Goal: Find contact information: Find contact information

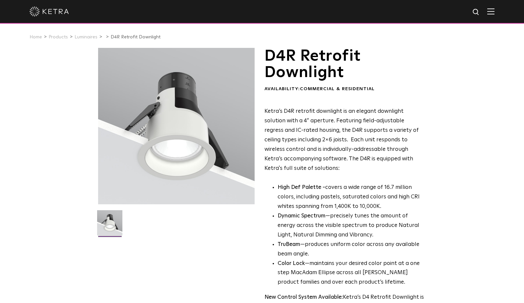
click at [492, 11] on div at bounding box center [262, 11] width 465 height 23
click at [493, 12] on img at bounding box center [490, 11] width 7 height 6
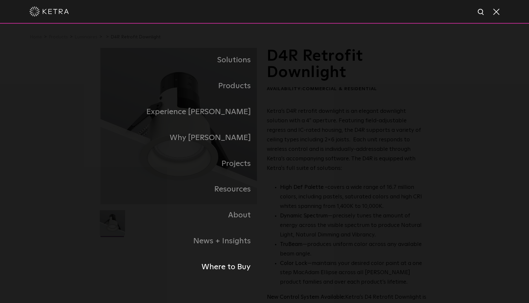
click at [224, 268] on link "Where to Buy" at bounding box center [182, 267] width 164 height 26
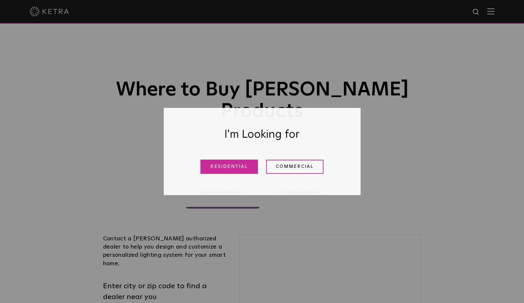
click at [240, 170] on link "Residential" at bounding box center [229, 167] width 57 height 14
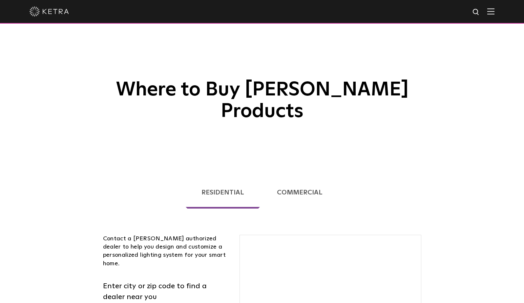
scroll to position [167, 0]
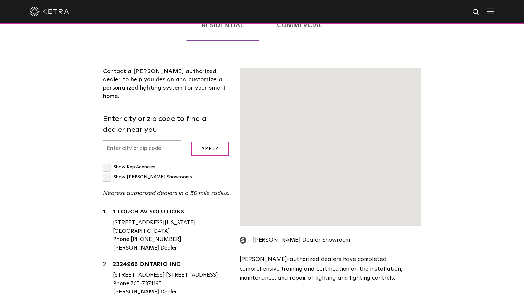
click at [103, 162] on input "Show [PERSON_NAME] Showrooms" at bounding box center [105, 164] width 4 height 4
checkbox input "true"
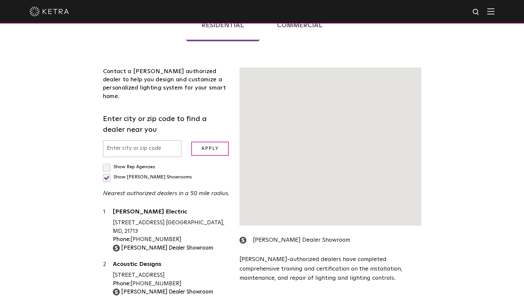
scroll to position [200, 0]
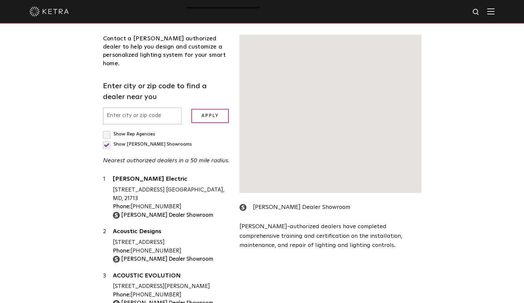
click at [107, 132] on label "Show Rep Agencies" at bounding box center [129, 134] width 52 height 5
click at [107, 129] on input "Show Rep Agencies" at bounding box center [105, 131] width 4 height 4
checkbox input "true"
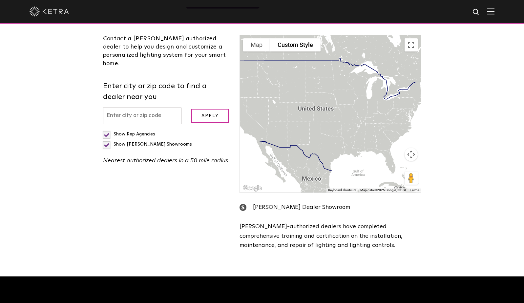
click at [143, 108] on input "text" at bounding box center [142, 116] width 79 height 17
click at [198, 109] on input "Apply" at bounding box center [209, 116] width 37 height 14
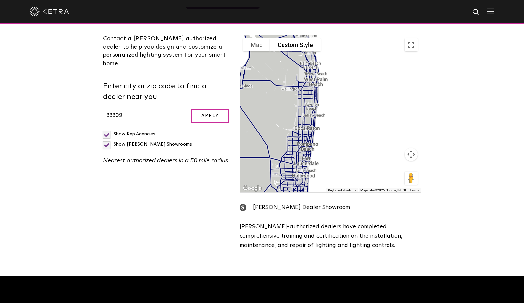
drag, startPoint x: 316, startPoint y: 129, endPoint x: 287, endPoint y: 167, distance: 47.5
click at [287, 167] on div at bounding box center [330, 114] width 181 height 158
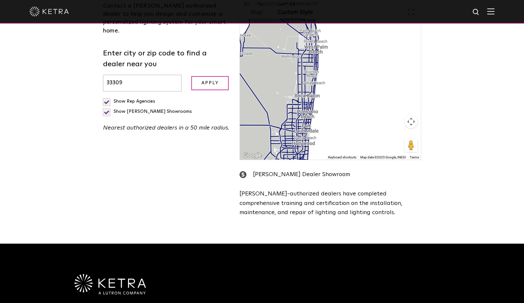
scroll to position [135, 0]
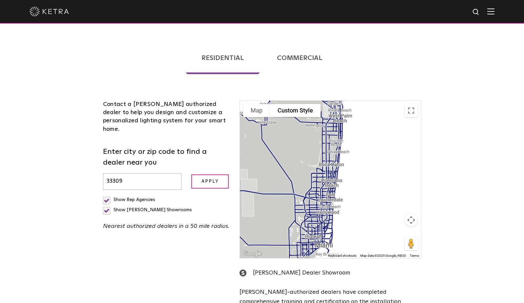
drag, startPoint x: 295, startPoint y: 181, endPoint x: 320, endPoint y: 160, distance: 32.5
click at [320, 160] on div at bounding box center [330, 180] width 181 height 158
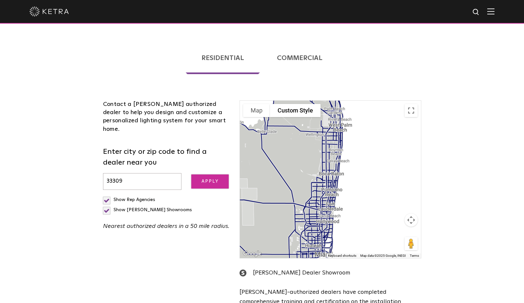
click at [202, 175] on input "Apply" at bounding box center [209, 182] width 37 height 14
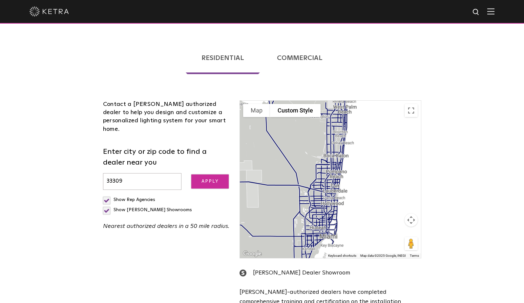
click at [203, 175] on input "Apply" at bounding box center [209, 182] width 37 height 14
click at [179, 222] on p "Nearest authorized dealers in a 50 mile radius." at bounding box center [166, 227] width 127 height 10
click at [180, 222] on p "Nearest authorized dealers in a 50 mile radius." at bounding box center [166, 227] width 127 height 10
drag, startPoint x: 180, startPoint y: 187, endPoint x: 202, endPoint y: 191, distance: 22.2
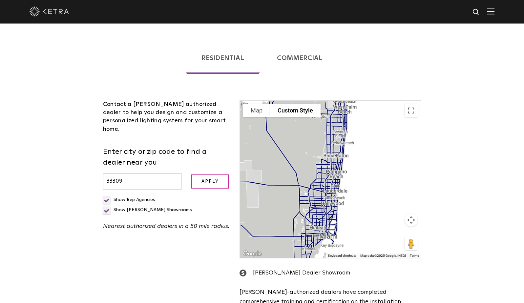
click at [202, 222] on p "Nearest authorized dealers in a 50 mile radius." at bounding box center [166, 227] width 127 height 10
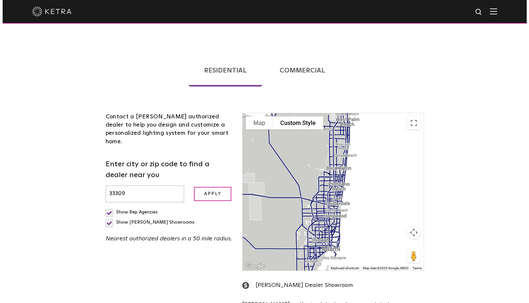
scroll to position [102, 0]
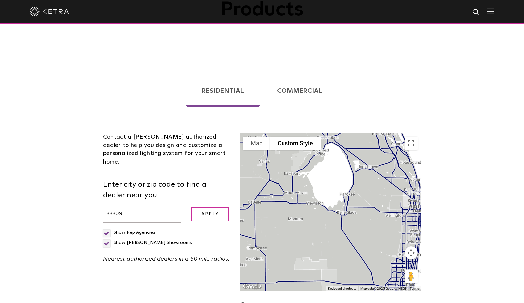
drag, startPoint x: 310, startPoint y: 195, endPoint x: 375, endPoint y: 241, distance: 79.4
click at [381, 248] on div at bounding box center [330, 213] width 181 height 158
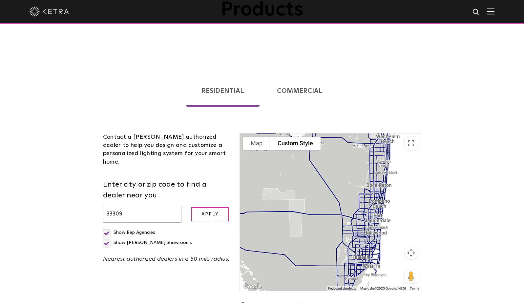
click at [154, 206] on input "33309" at bounding box center [142, 214] width 79 height 17
type input "3"
click at [495, 15] on span at bounding box center [490, 11] width 7 height 7
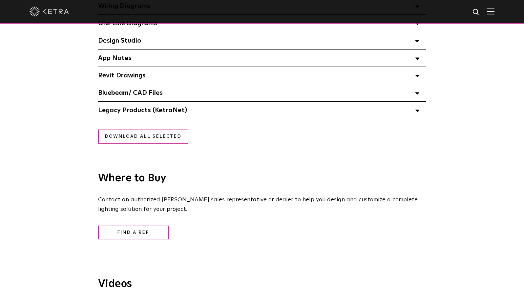
scroll to position [558, 0]
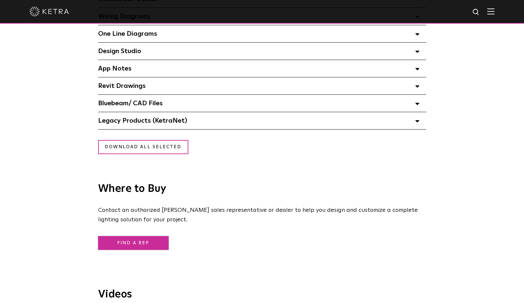
click at [125, 243] on link "Find a Rep" at bounding box center [133, 243] width 71 height 14
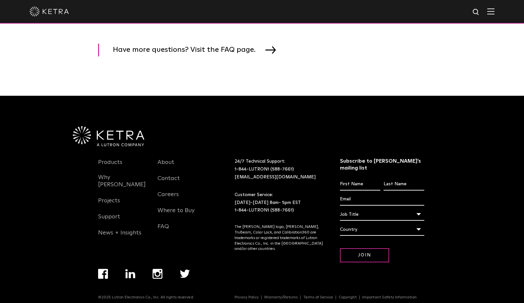
scroll to position [886, 0]
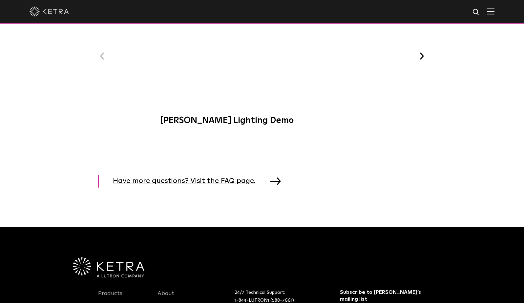
click at [187, 183] on span "Have more questions? Visit the FAQ page." at bounding box center [189, 181] width 153 height 13
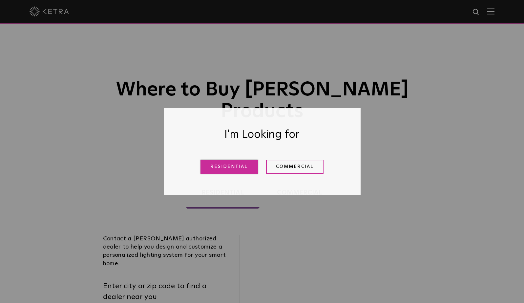
drag, startPoint x: 243, startPoint y: 162, endPoint x: 196, endPoint y: 155, distance: 47.5
click at [243, 162] on link "Residential" at bounding box center [229, 167] width 57 height 14
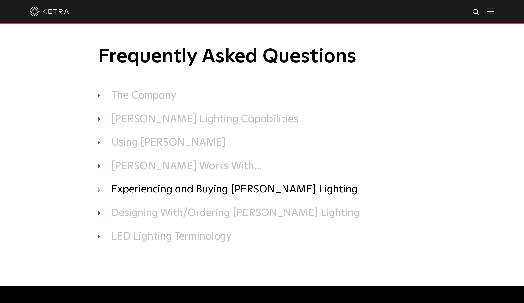
click at [173, 193] on h3 "Experiencing and Buying [PERSON_NAME] Lighting" at bounding box center [262, 190] width 328 height 14
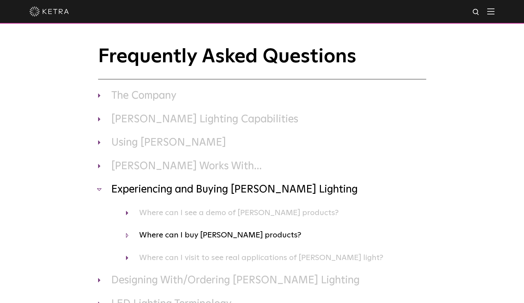
click at [233, 236] on h4 "Where can I buy [PERSON_NAME] products?" at bounding box center [276, 235] width 300 height 12
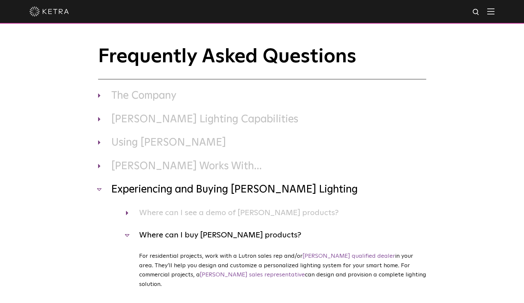
drag, startPoint x: 261, startPoint y: 265, endPoint x: 357, endPoint y: 276, distance: 96.8
click at [357, 276] on p "For residential projects, work with a Lutron sales rep and/or [PERSON_NAME] qua…" at bounding box center [282, 271] width 287 height 38
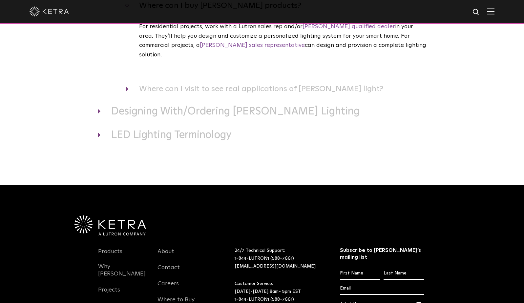
scroll to position [263, 0]
